Goal: Task Accomplishment & Management: Manage account settings

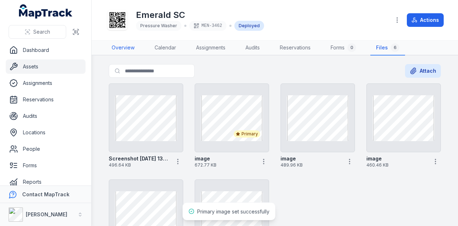
click at [134, 49] on link "Overview" at bounding box center [123, 47] width 34 height 15
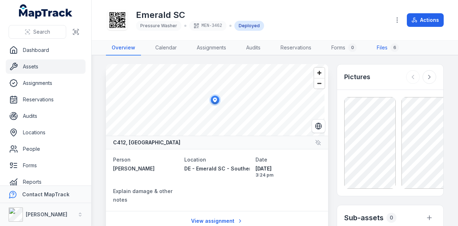
click at [379, 46] on link "Files 6" at bounding box center [388, 47] width 34 height 15
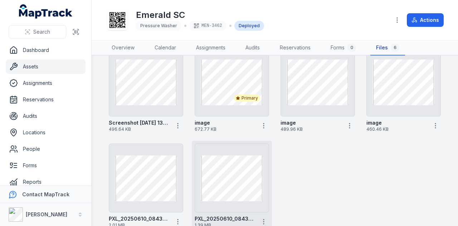
scroll to position [68, 0]
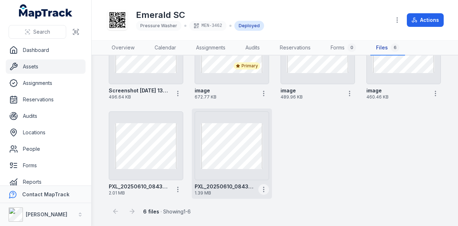
click at [262, 188] on icon "button" at bounding box center [263, 189] width 7 height 7
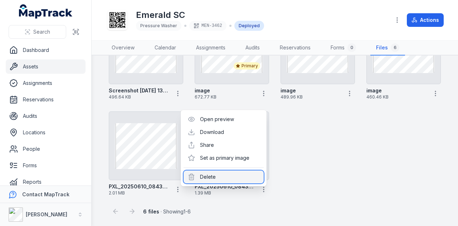
click at [226, 179] on div "Delete" at bounding box center [224, 176] width 80 height 13
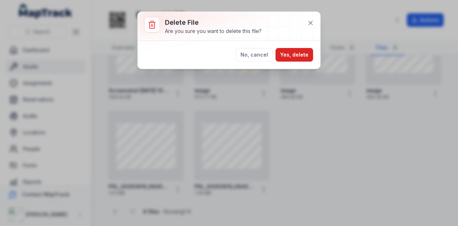
click at [296, 47] on div "No, cancel Yes, delete" at bounding box center [229, 55] width 183 height 28
click at [313, 23] on icon at bounding box center [310, 22] width 7 height 7
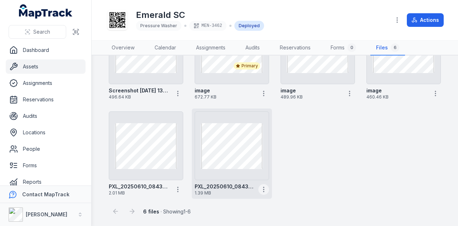
click at [260, 191] on icon "button" at bounding box center [263, 189] width 7 height 7
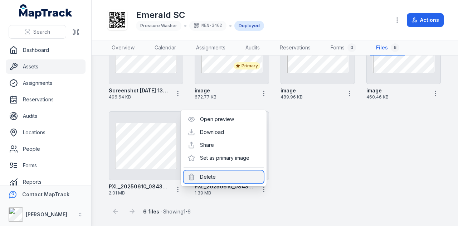
click at [234, 178] on div "Delete" at bounding box center [224, 176] width 80 height 13
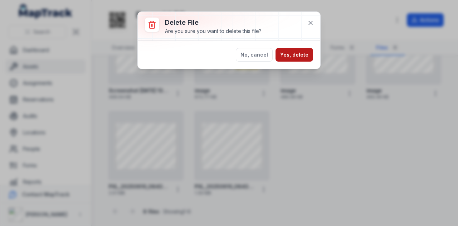
click at [299, 56] on button "Yes, delete" at bounding box center [295, 55] width 38 height 14
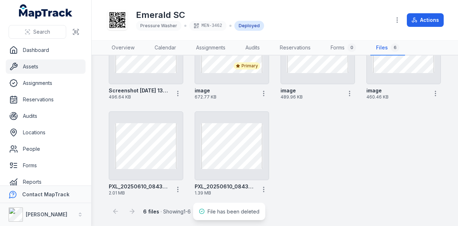
scroll to position [43, 0]
